Goal: Information Seeking & Learning: Learn about a topic

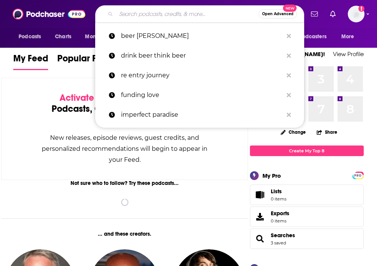
click at [128, 15] on input "Search podcasts, credits, & more..." at bounding box center [187, 14] width 143 height 12
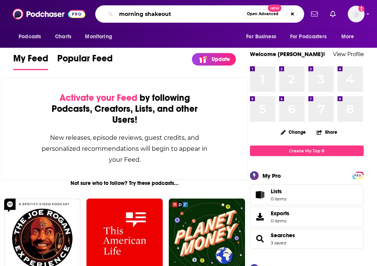
type input "morning shakeout"
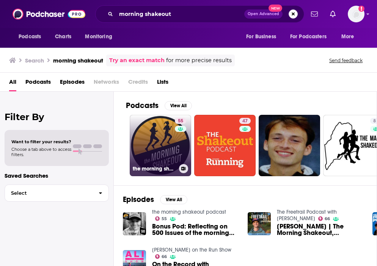
click at [149, 157] on link "55 the morning shakeout podcast" at bounding box center [160, 145] width 61 height 61
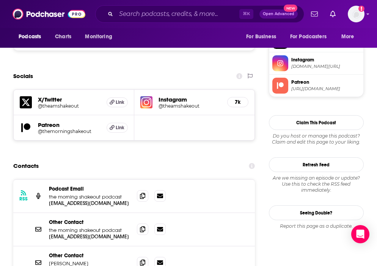
scroll to position [725, 0]
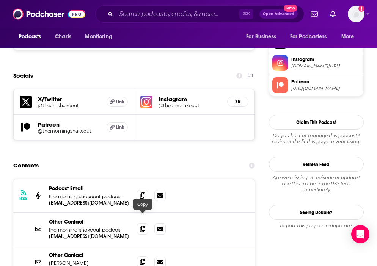
click at [138, 256] on span at bounding box center [142, 261] width 11 height 11
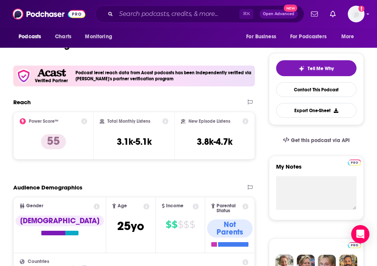
scroll to position [145, 0]
